Goal: Task Accomplishment & Management: Use online tool/utility

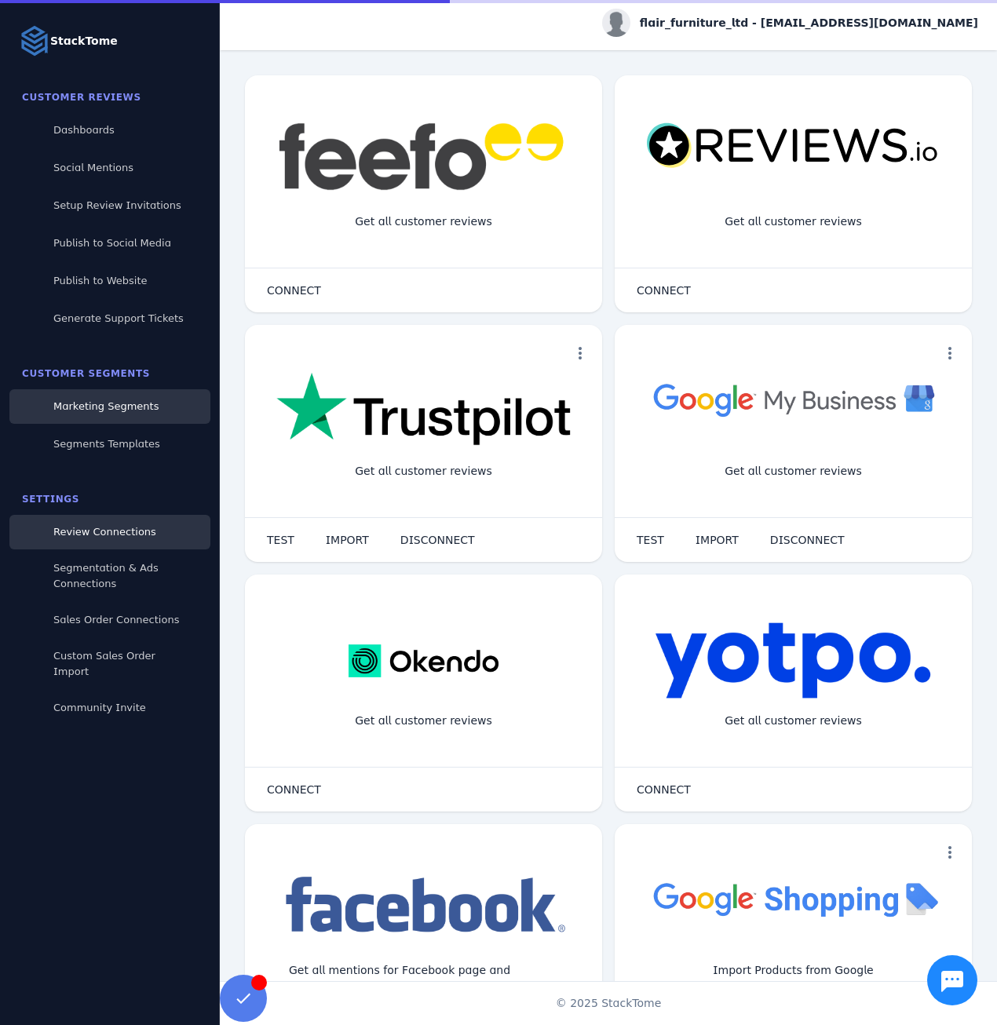
click at [124, 418] on link "Marketing Segments" at bounding box center [109, 406] width 201 height 35
click at [119, 402] on span "Marketing Segments" at bounding box center [105, 406] width 105 height 12
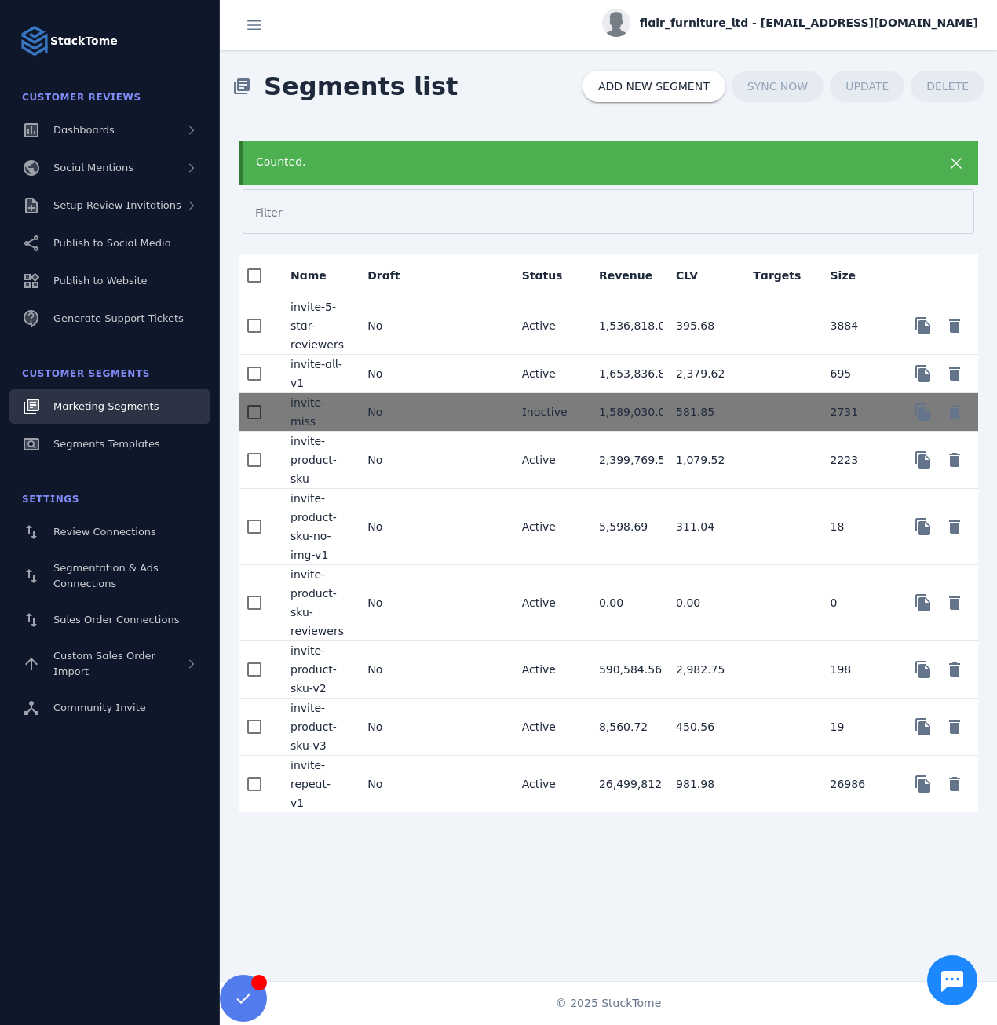
click at [410, 730] on mat-cell "No" at bounding box center [393, 727] width 77 height 57
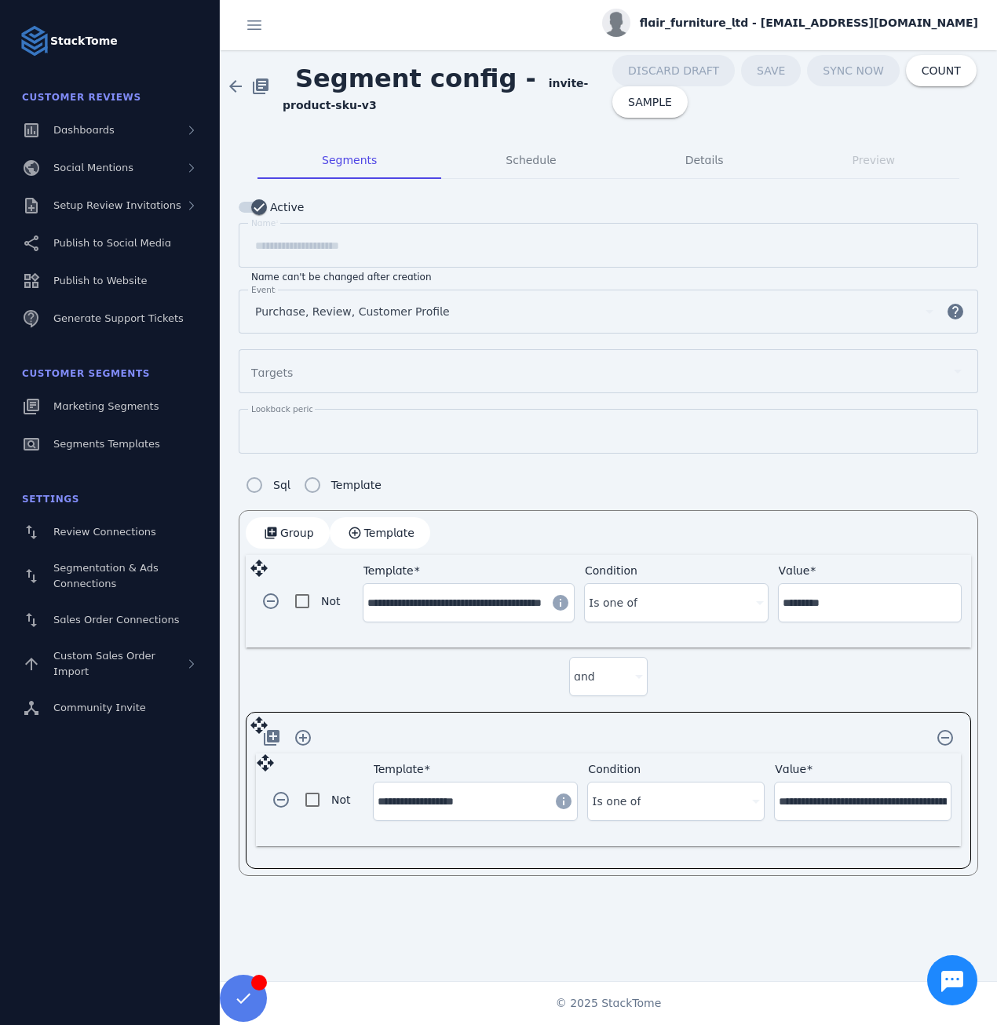
click at [439, 799] on input "**********" at bounding box center [462, 801] width 168 height 19
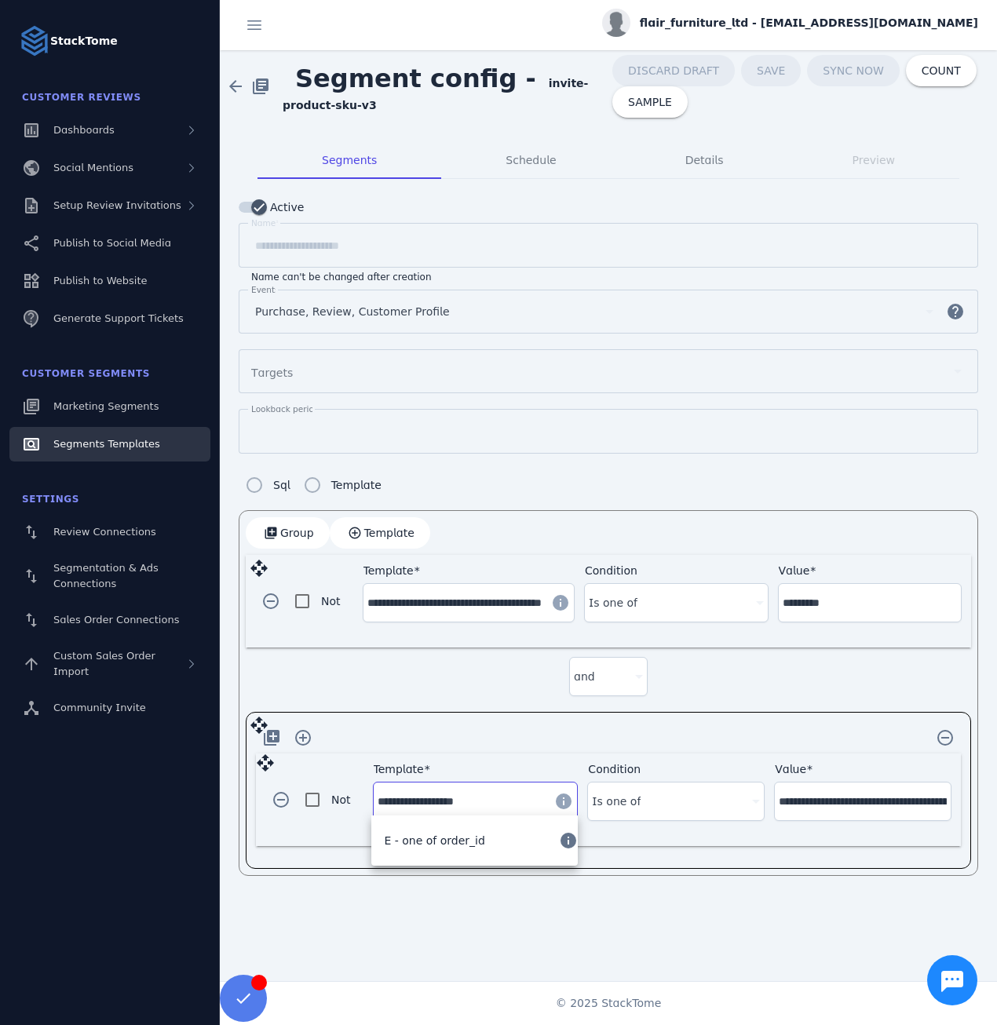
click at [115, 444] on span "Segments Templates" at bounding box center [106, 444] width 107 height 12
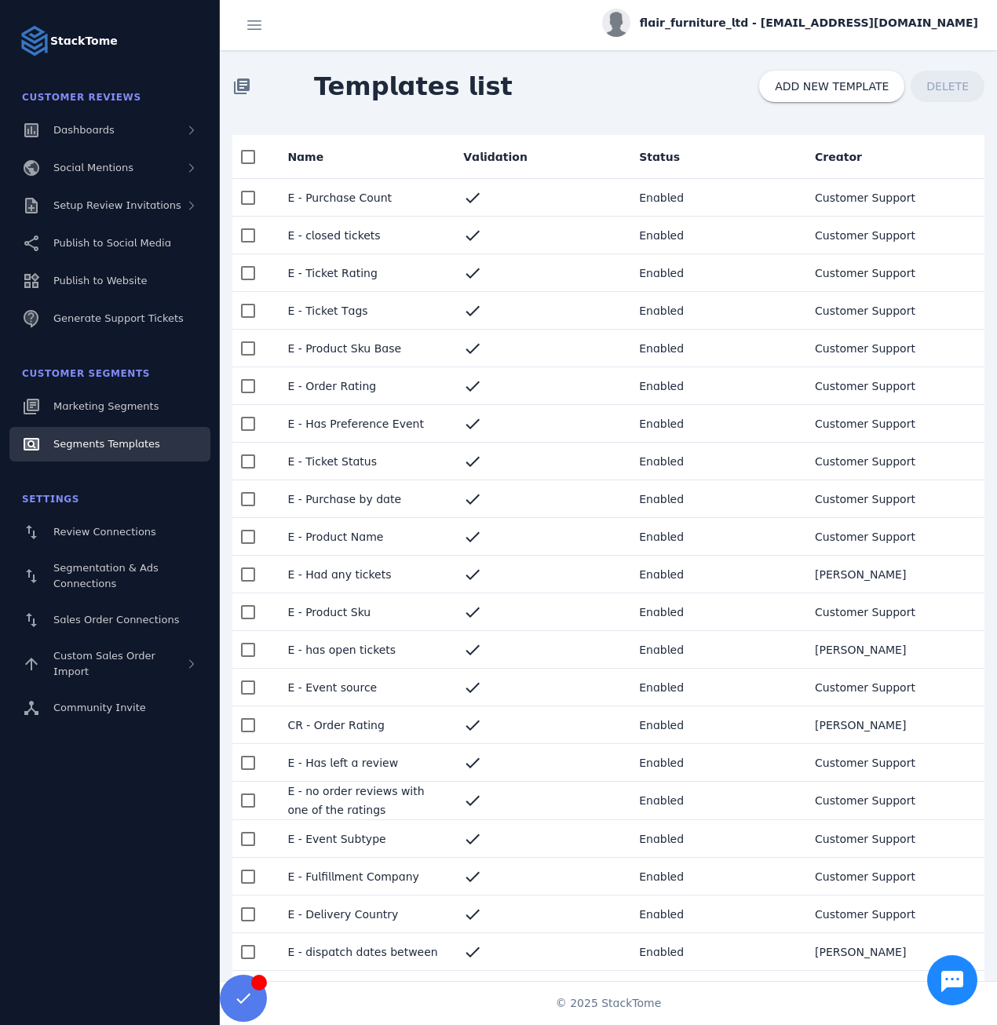
scroll to position [442, 0]
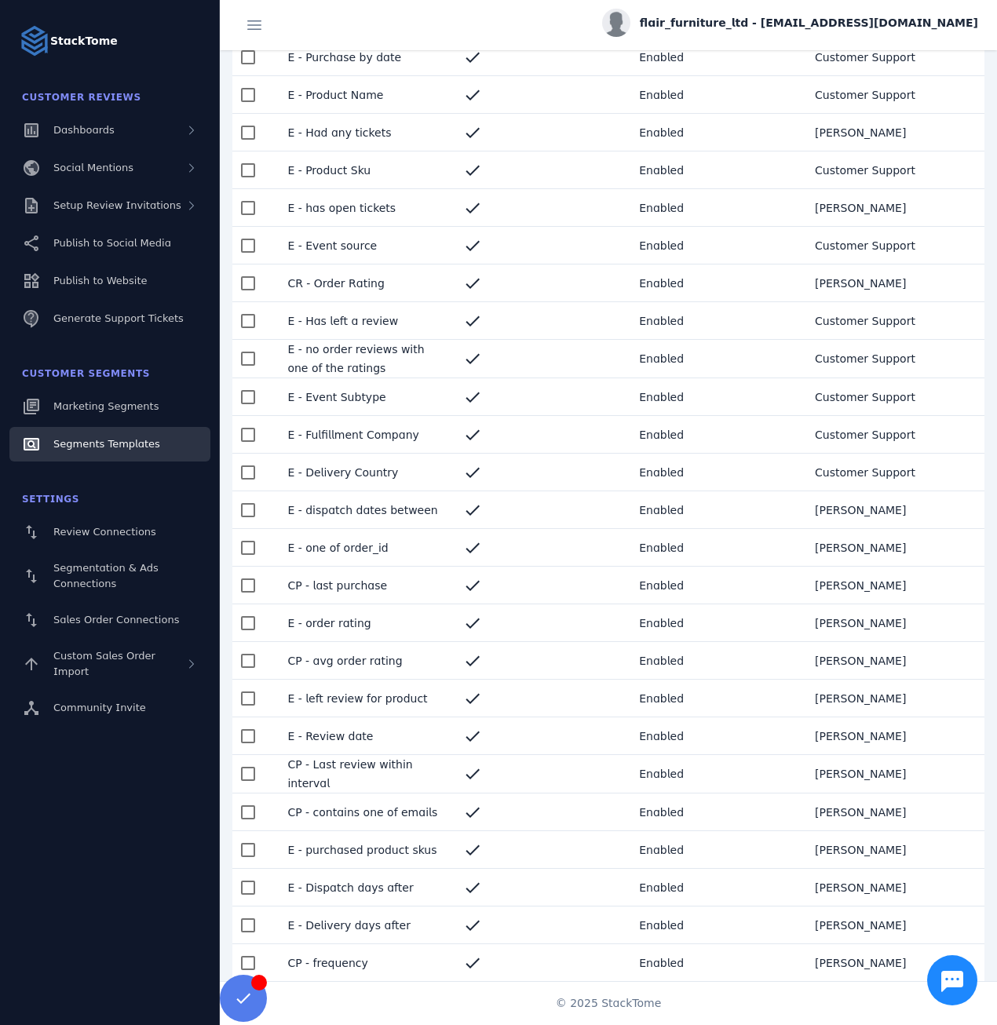
click at [349, 542] on mat-cell "E - one of order_id" at bounding box center [363, 548] width 176 height 38
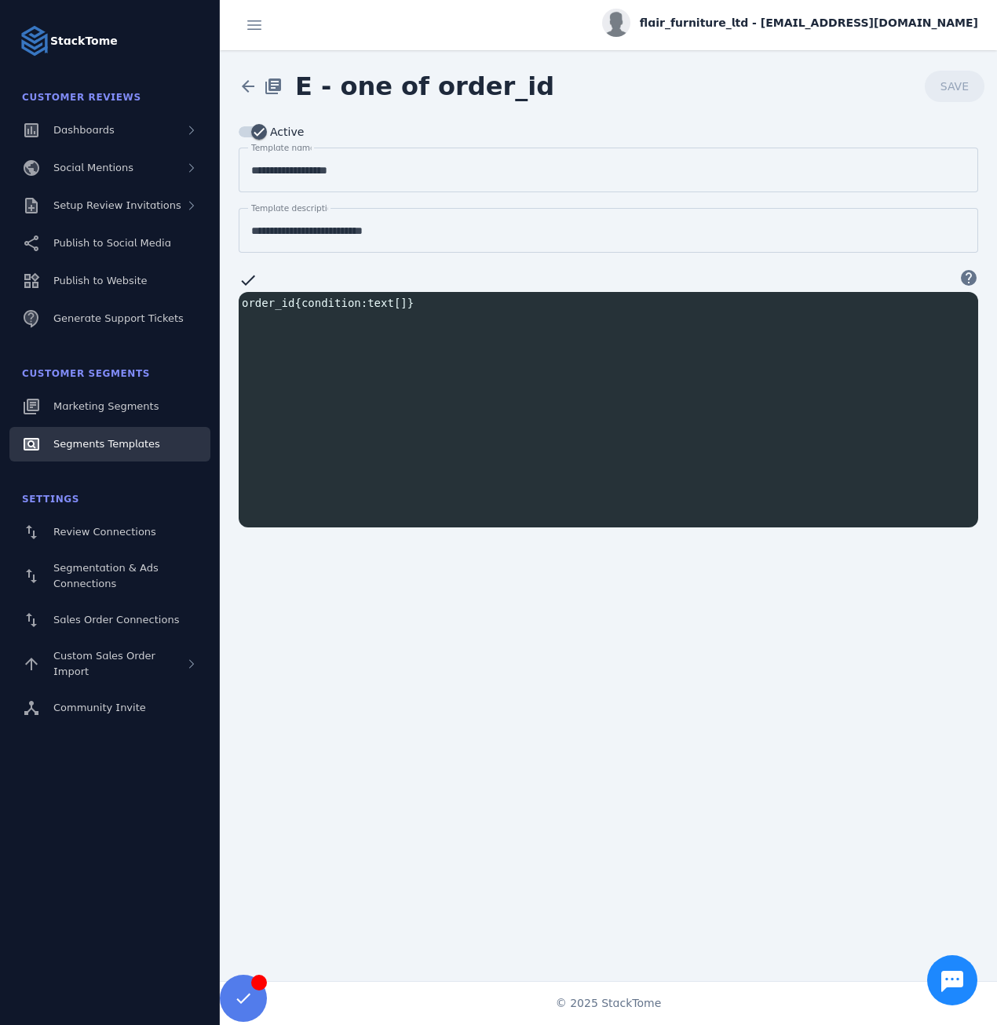
scroll to position [2, 0]
type textarea "**********"
drag, startPoint x: 410, startPoint y: 301, endPoint x: 300, endPoint y: 308, distance: 110.1
click at [300, 308] on pre "order_id { condition : text []}" at bounding box center [612, 303] width 746 height 16
